Goal: Use online tool/utility: Utilize a website feature to perform a specific function

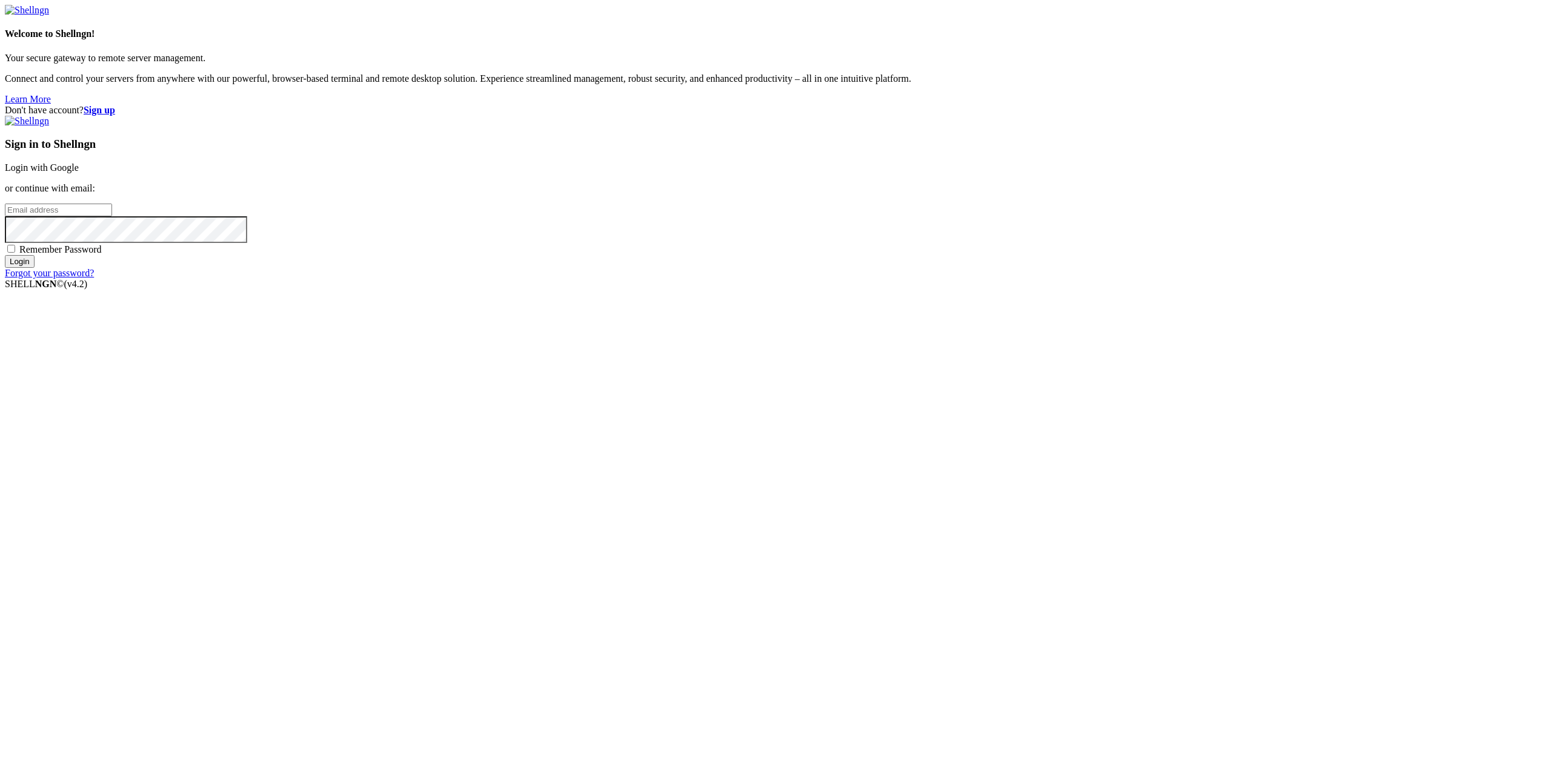
type input "[EMAIL_ADDRESS][DOMAIN_NAME]"
click at [35, 268] on input "Login" at bounding box center [20, 261] width 30 height 12
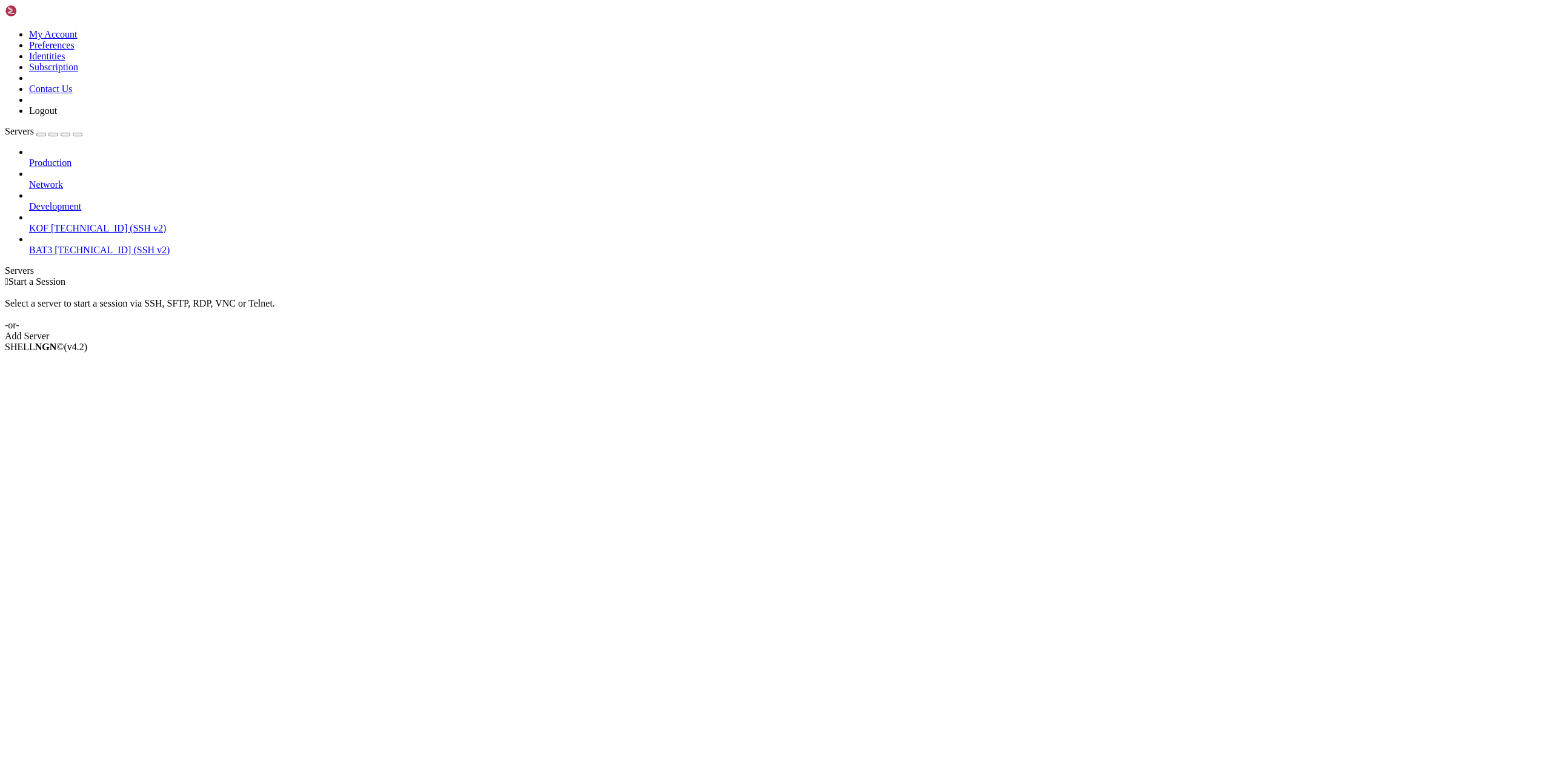
click at [49, 223] on span "KOF" at bounding box center [38, 228] width 19 height 10
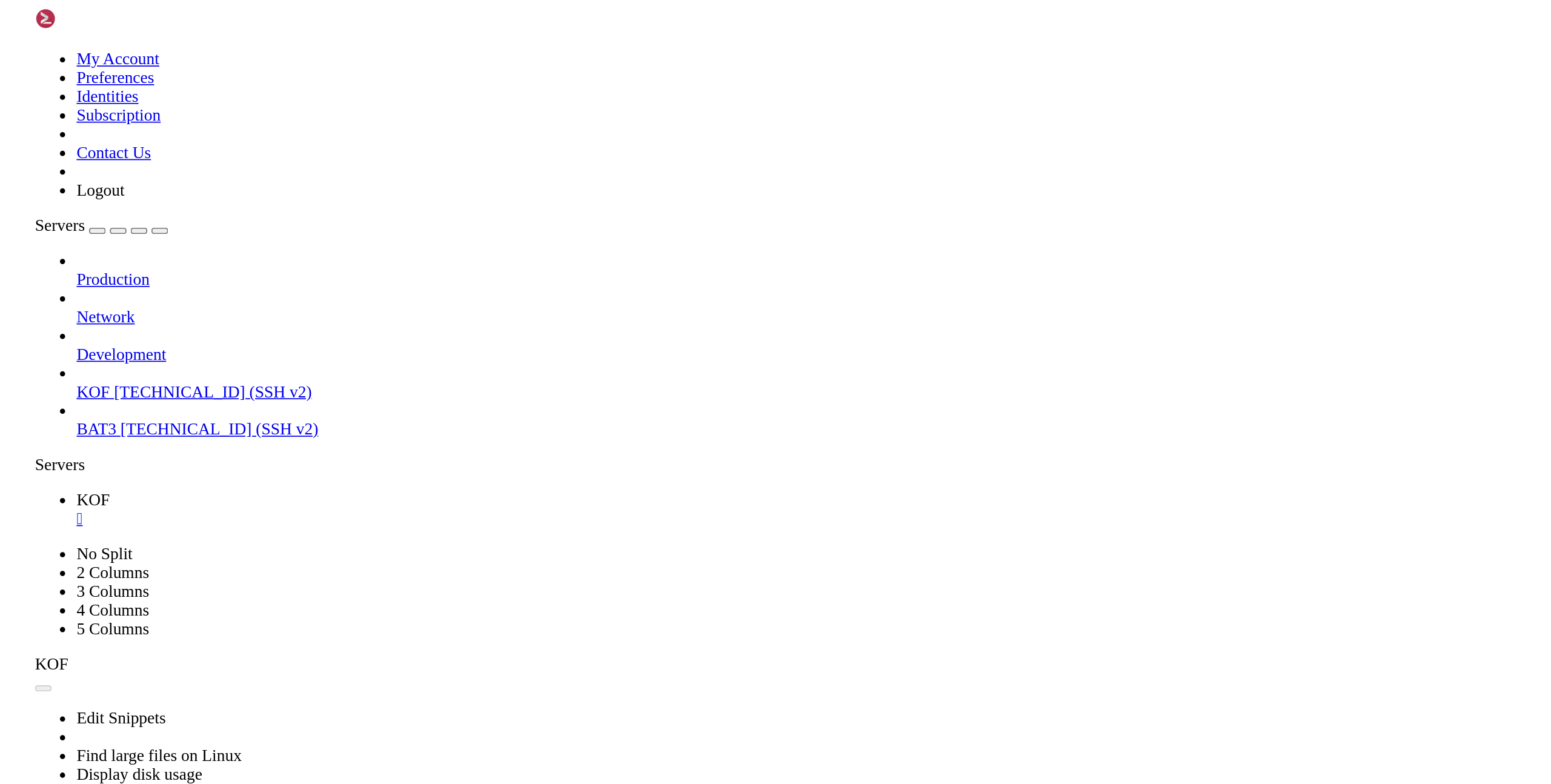
scroll to position [161, 0]
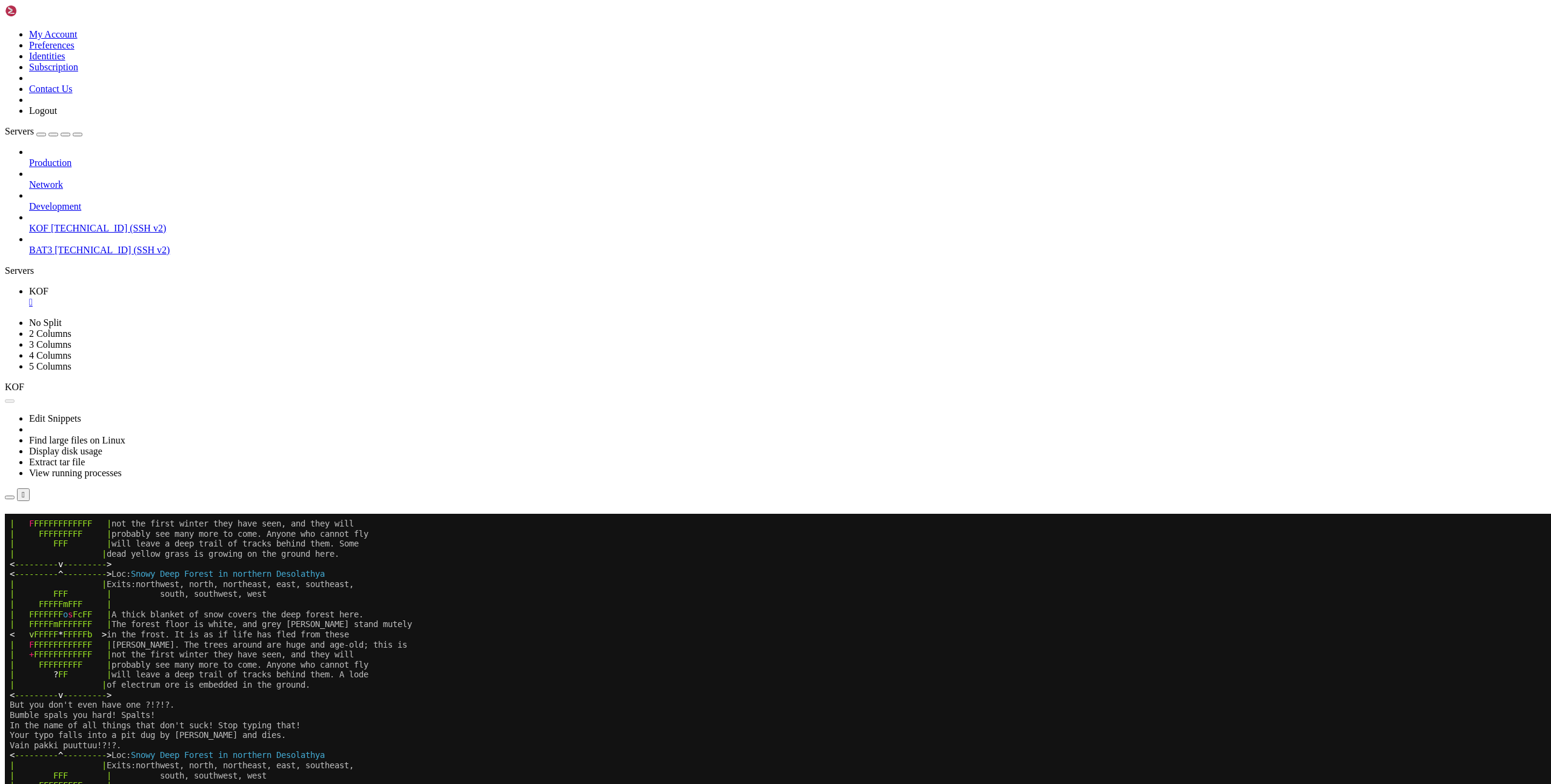
click at [53, 524] on button "Reconnect" at bounding box center [29, 530] width 49 height 12
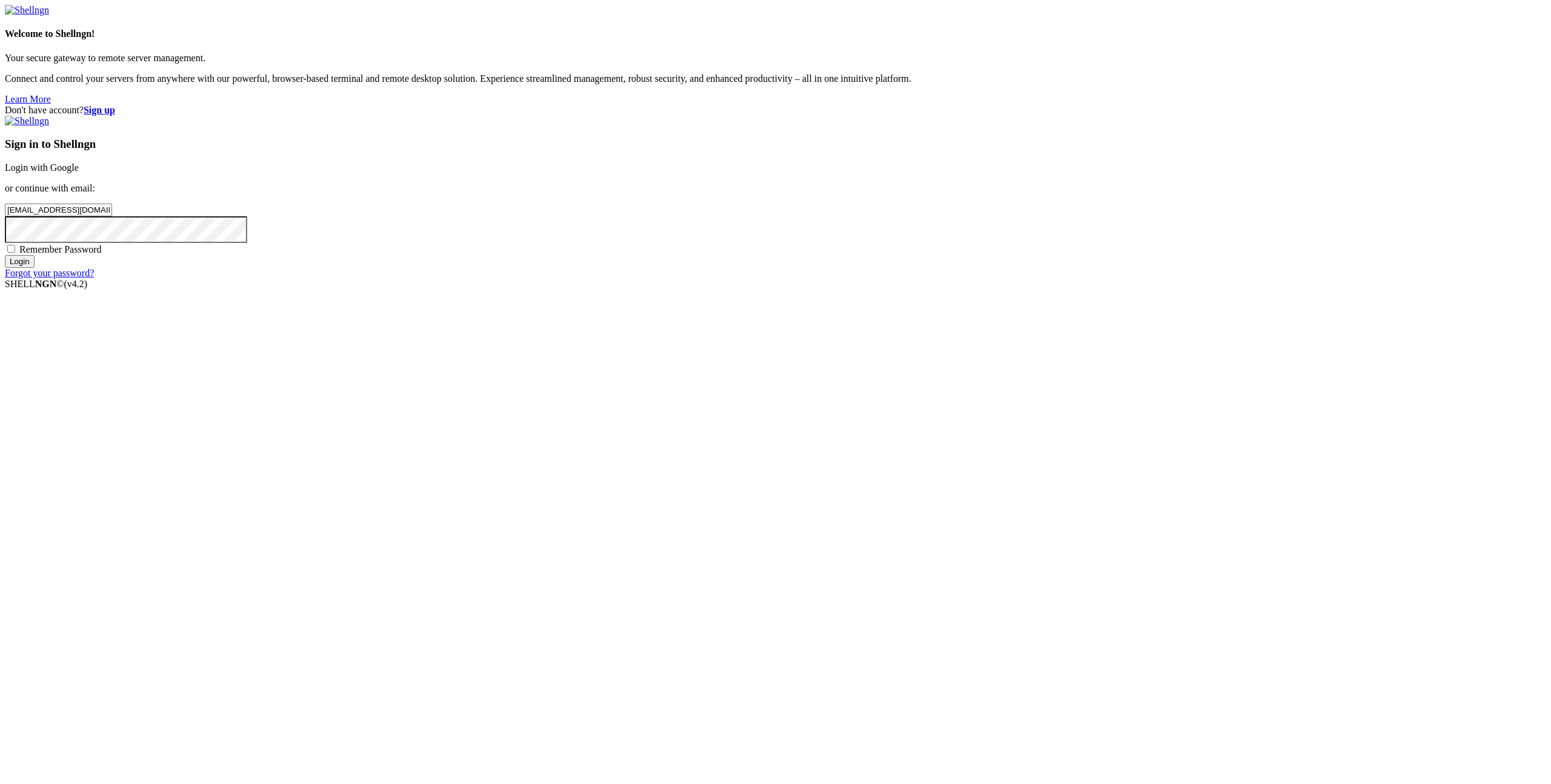
click at [35, 268] on input "Login" at bounding box center [20, 261] width 30 height 12
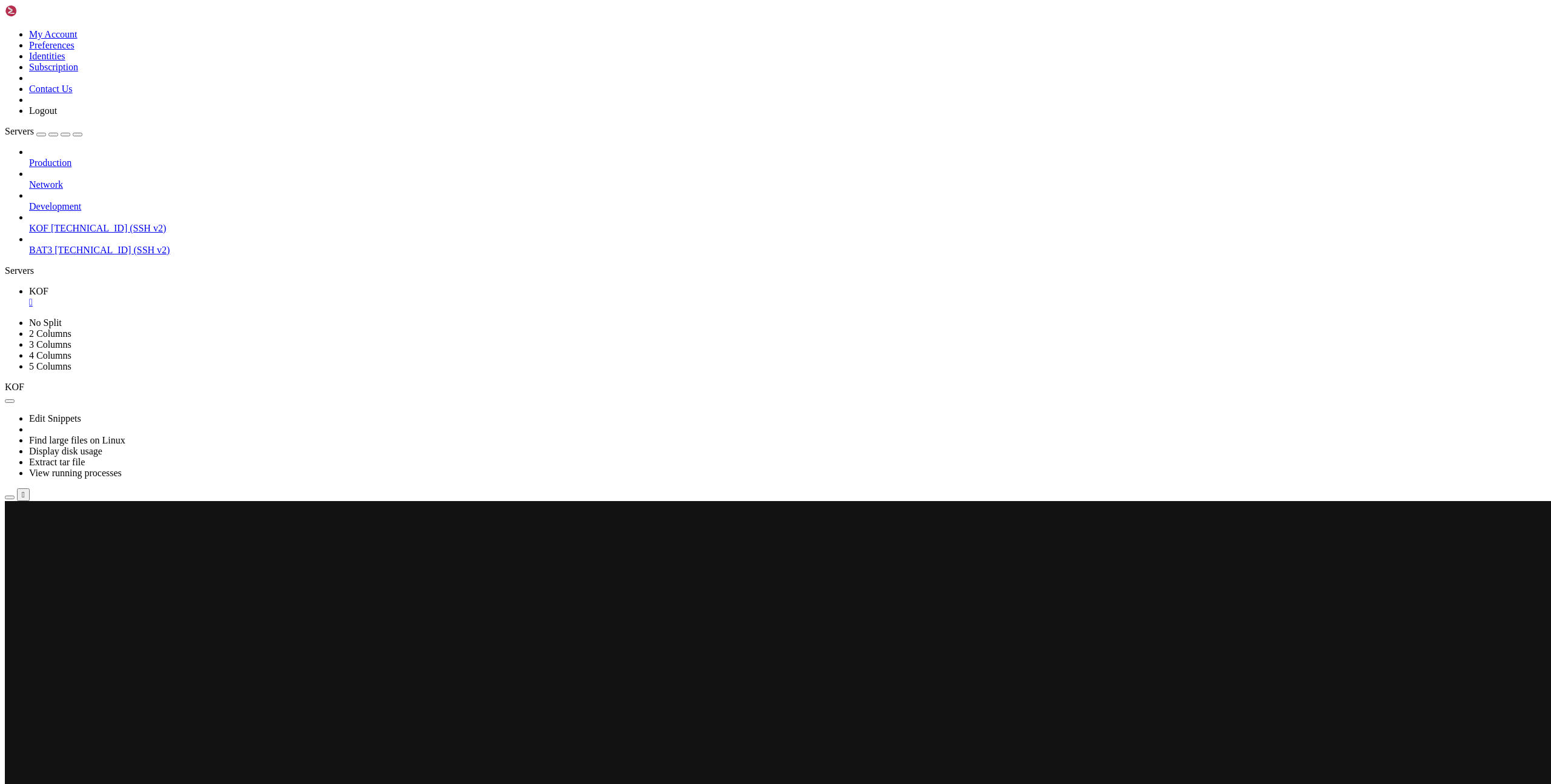
scroll to position [161, 0]
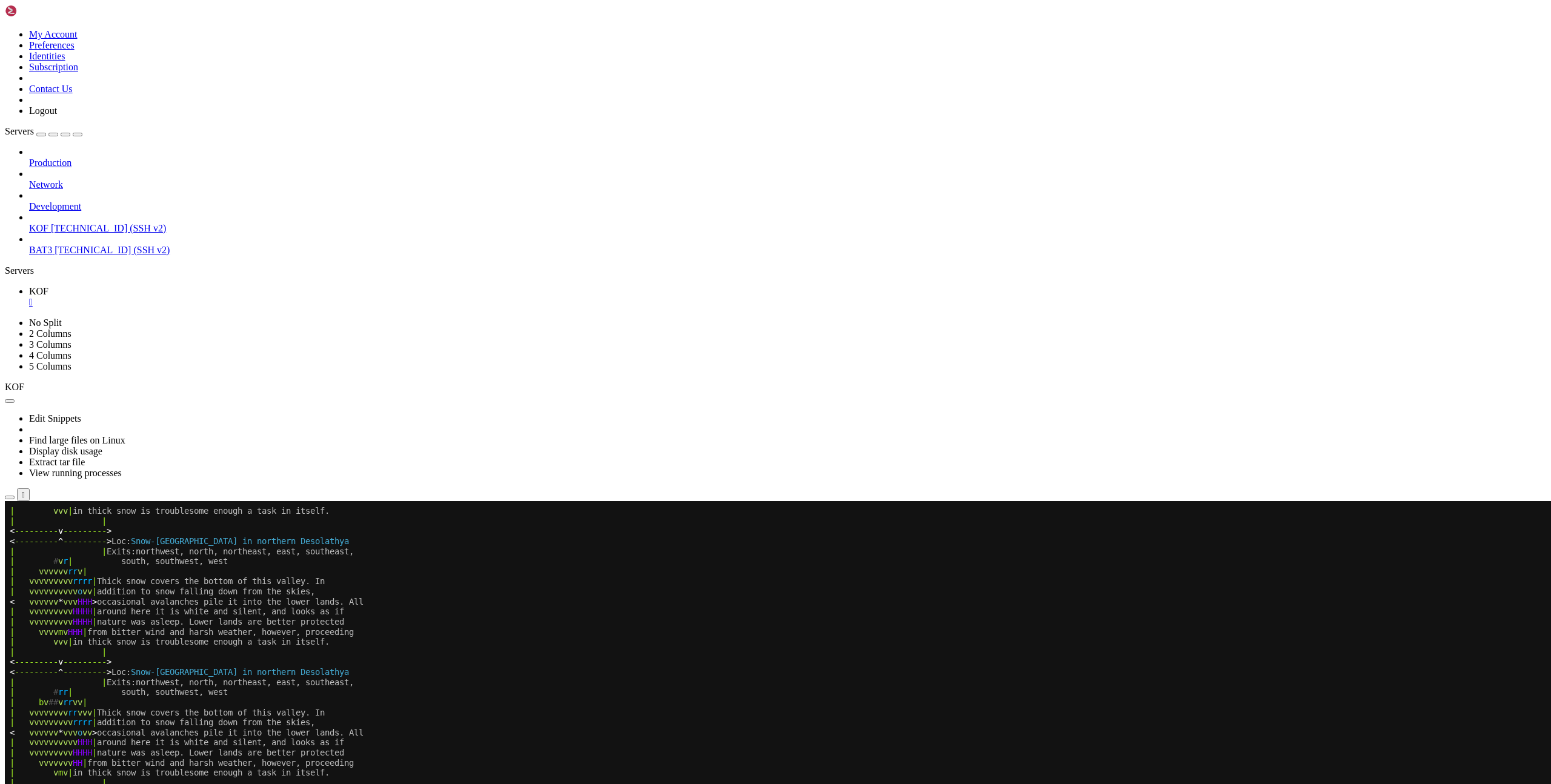
scroll to position [514, 0]
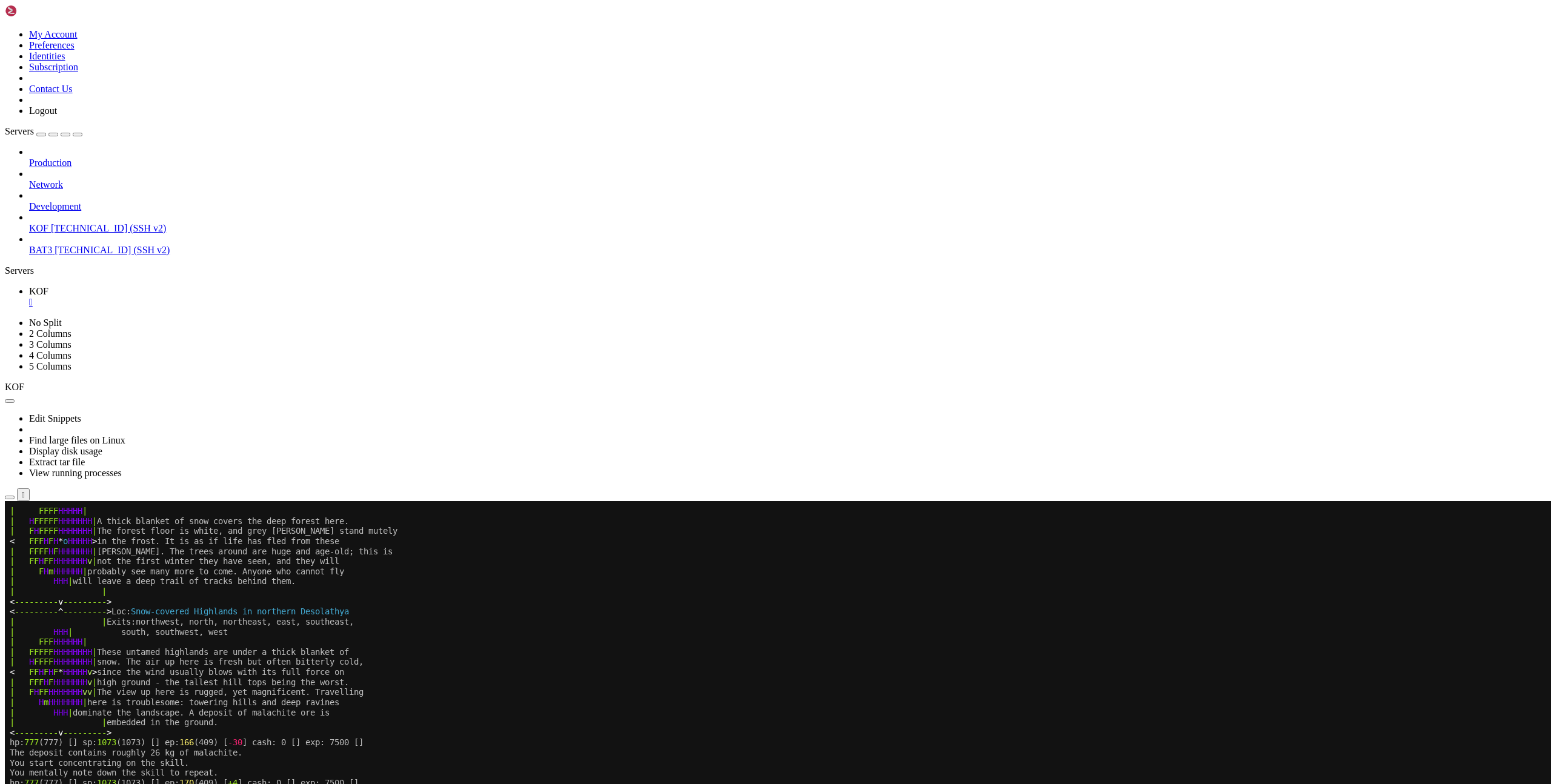
scroll to position [574, 0]
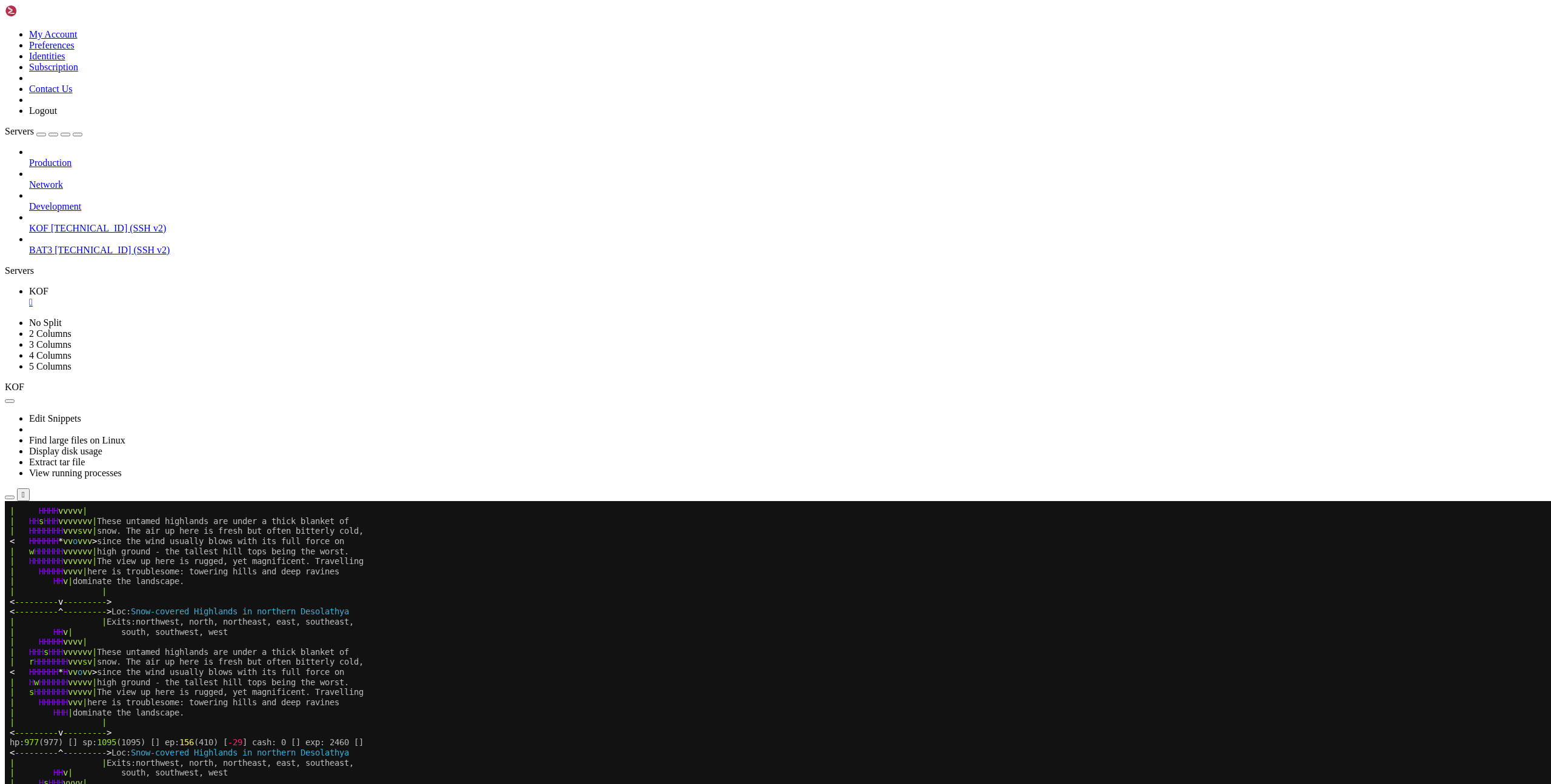
scroll to position [594, 0]
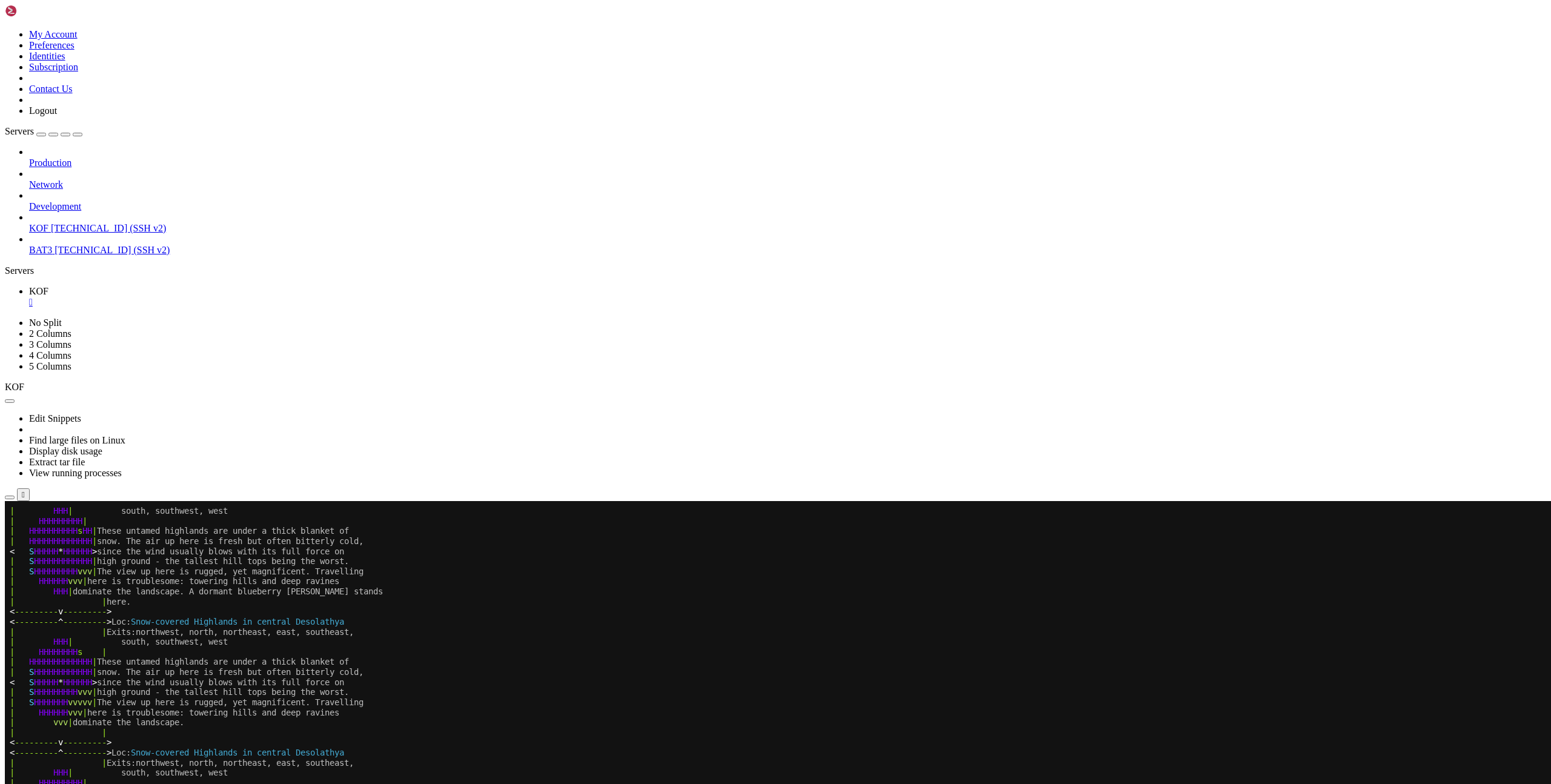
scroll to position [594, 0]
